Goal: Check status: Check status

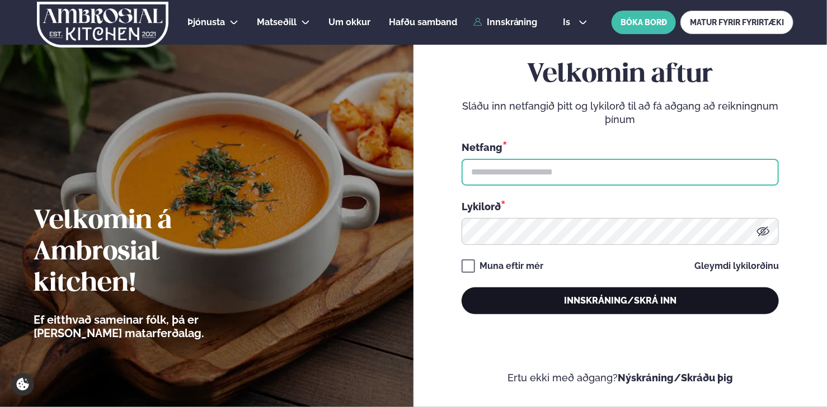
type input "**********"
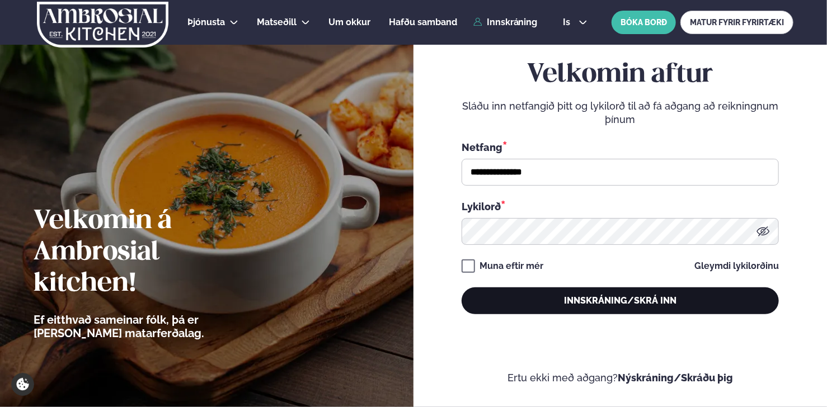
click at [575, 304] on button "Innskráning/Skrá inn" at bounding box center [620, 301] width 317 height 27
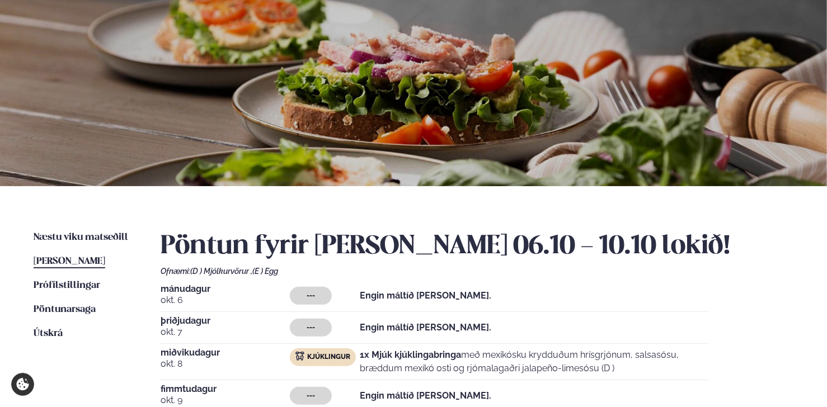
scroll to position [168, 0]
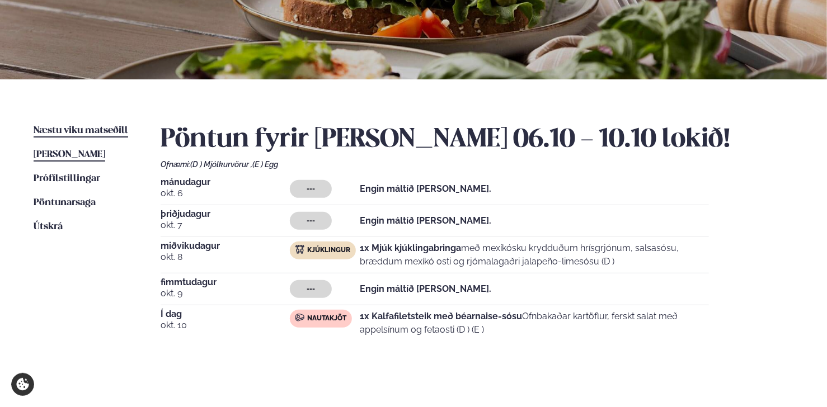
click at [51, 130] on span "Næstu viku matseðill" at bounding box center [81, 131] width 95 height 10
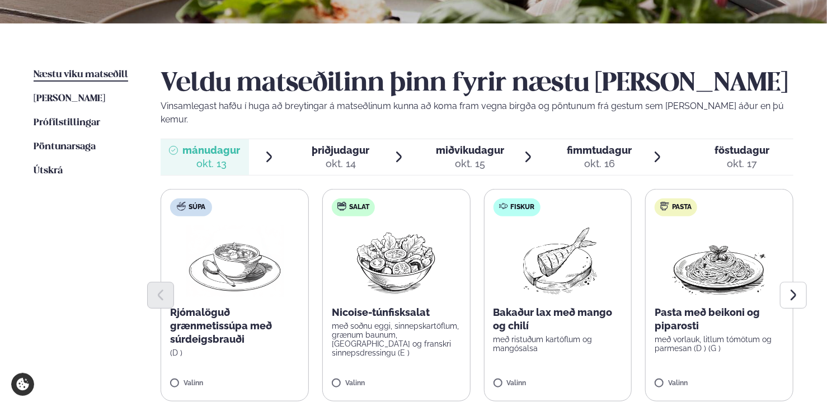
scroll to position [280, 0]
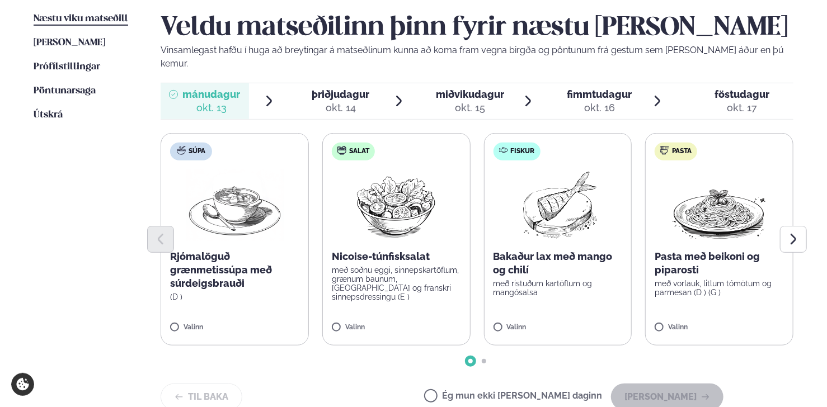
click at [344, 101] on div "okt. 14" at bounding box center [341, 107] width 58 height 13
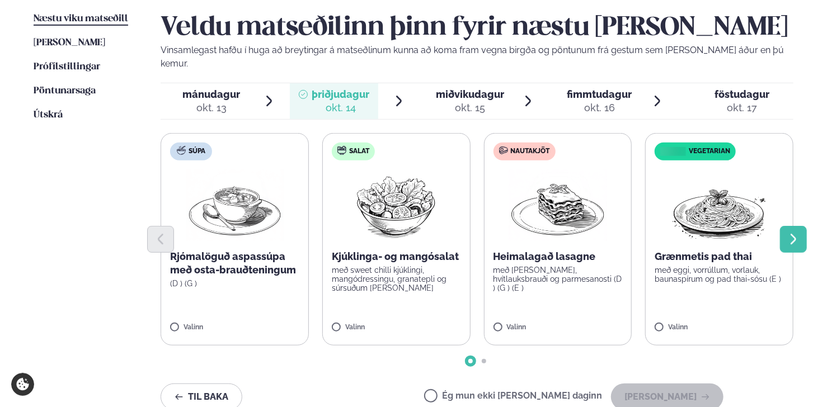
click at [797, 235] on button "Next slide" at bounding box center [793, 239] width 27 height 27
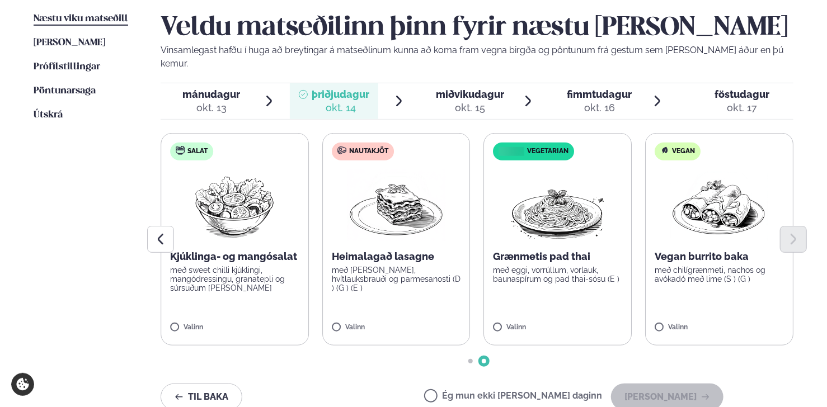
click at [477, 101] on div "okt. 15" at bounding box center [470, 107] width 68 height 13
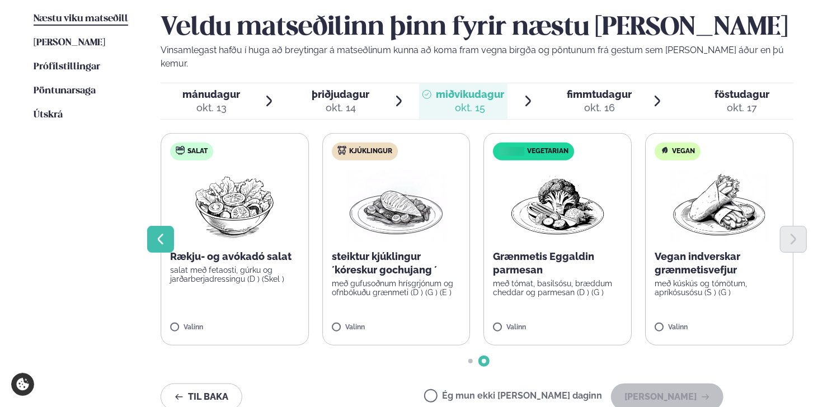
click at [166, 233] on icon "Previous slide" at bounding box center [160, 239] width 13 height 13
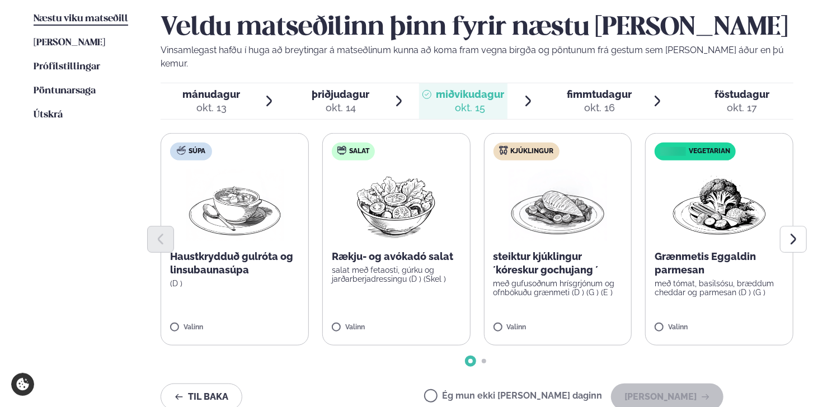
click at [349, 101] on div "okt. 14" at bounding box center [341, 107] width 58 height 13
